Goal: Transaction & Acquisition: Purchase product/service

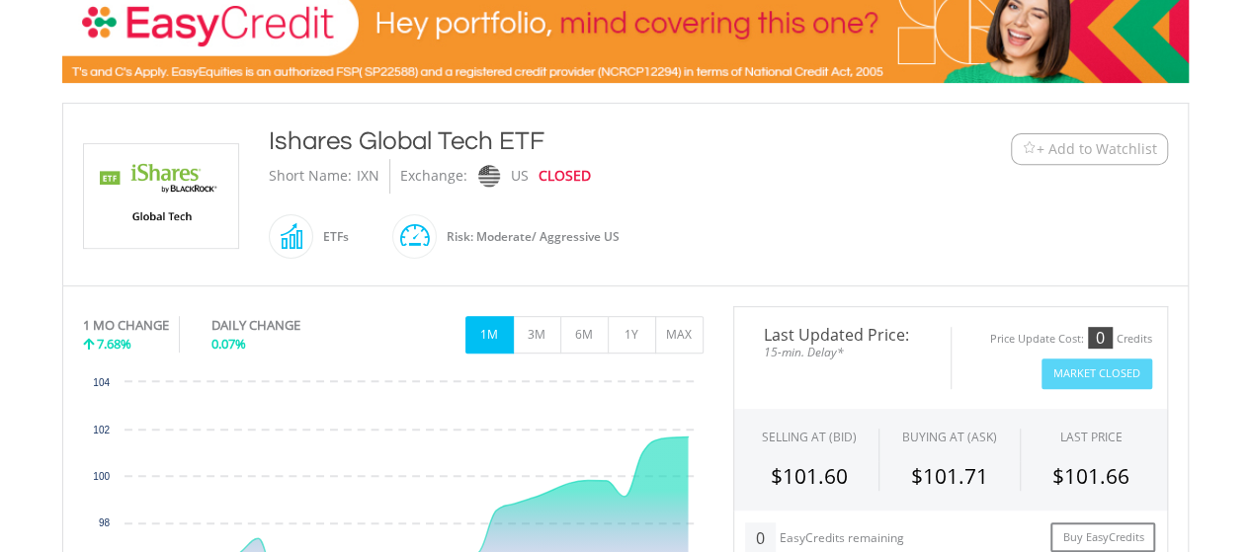
scroll to position [65, 0]
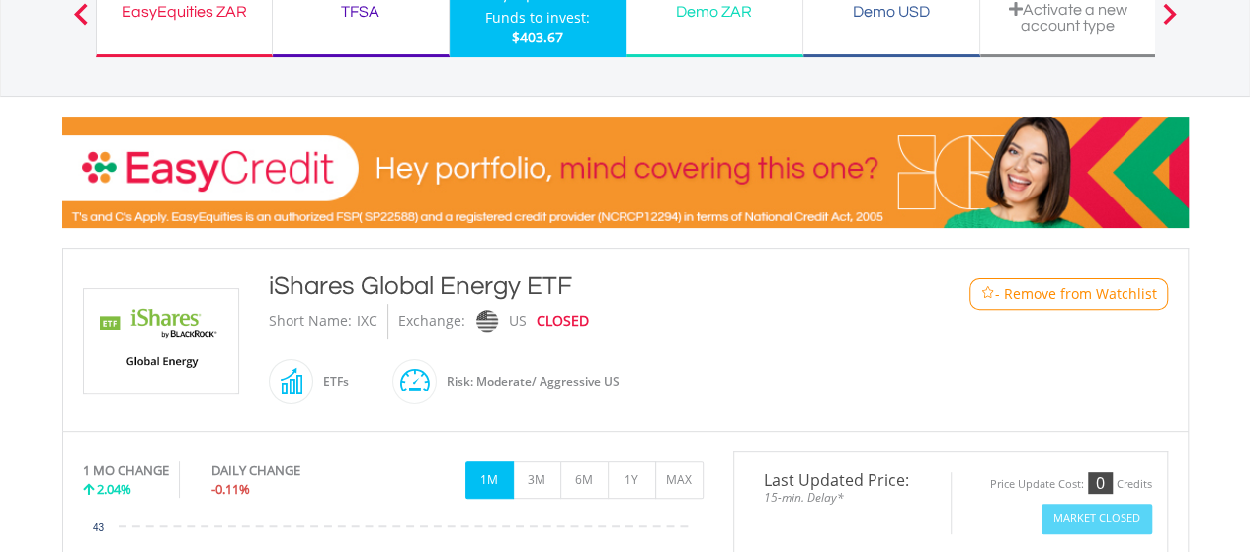
scroll to position [263, 0]
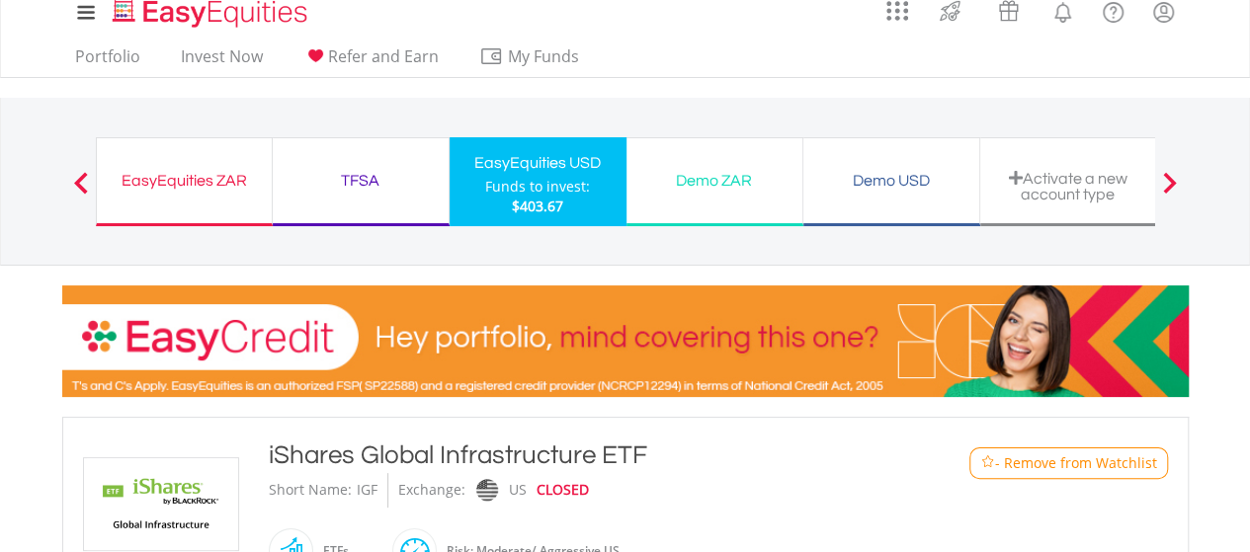
scroll to position [65, 0]
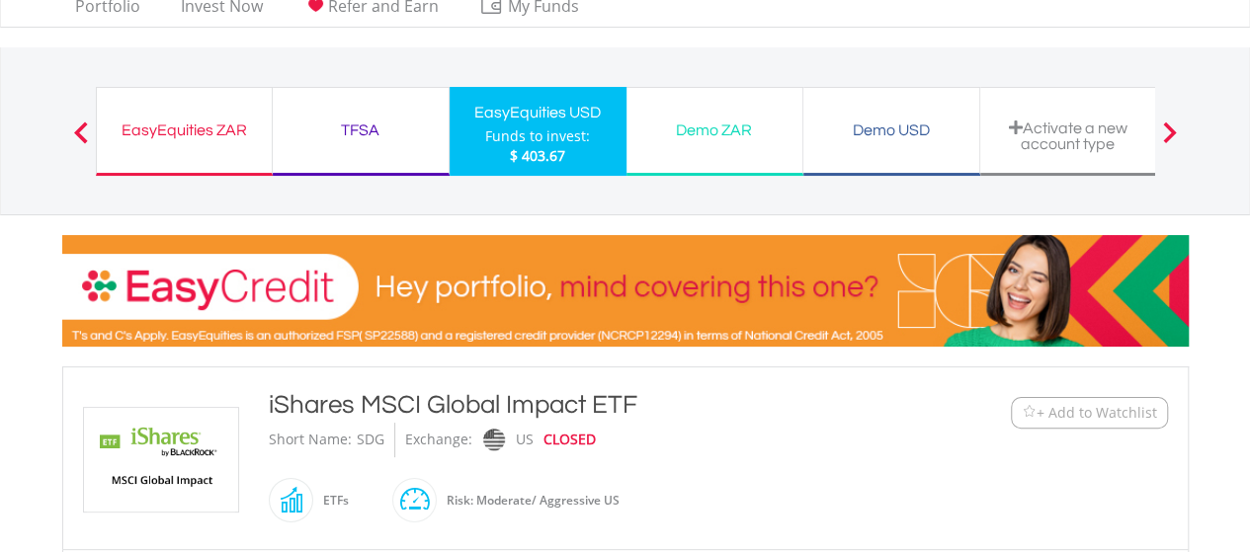
scroll to position [65, 0]
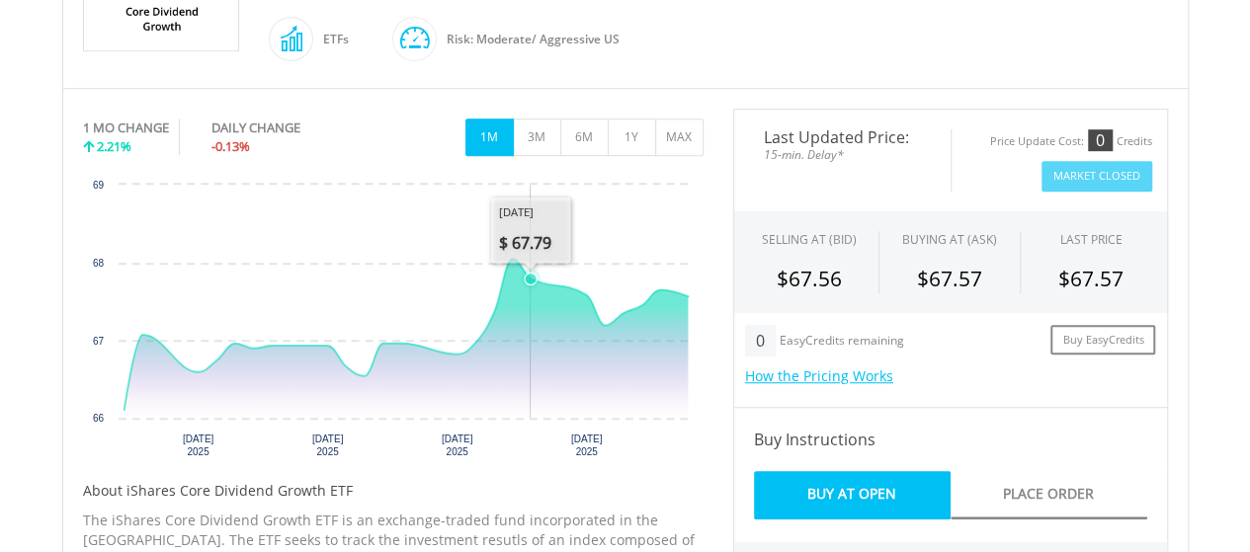
scroll to position [263, 0]
